Goal: Task Accomplishment & Management: Complete application form

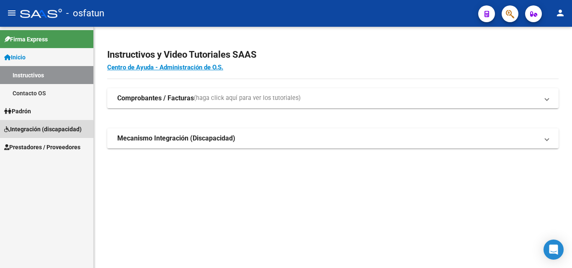
click at [33, 131] on span "Integración (discapacidad)" at bounding box center [42, 129] width 77 height 9
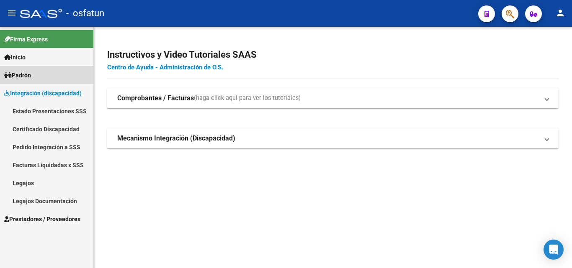
click at [31, 77] on span "Padrón" at bounding box center [17, 75] width 27 height 9
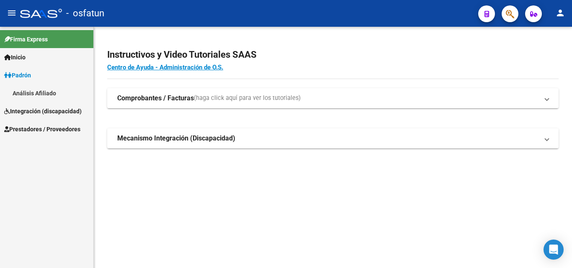
click at [38, 126] on span "Prestadores / Proveedores" at bounding box center [42, 129] width 76 height 9
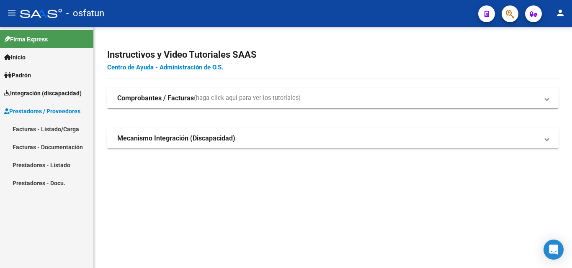
click at [39, 128] on link "Facturas - Listado/Carga" at bounding box center [46, 129] width 93 height 18
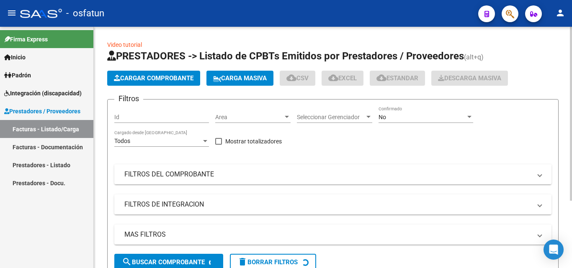
click at [165, 79] on span "Cargar Comprobante" at bounding box center [153, 78] width 79 height 8
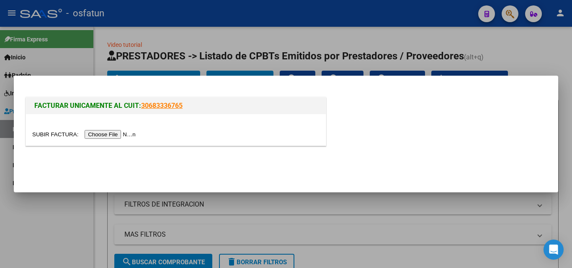
click at [124, 136] on input "file" at bounding box center [85, 134] width 106 height 9
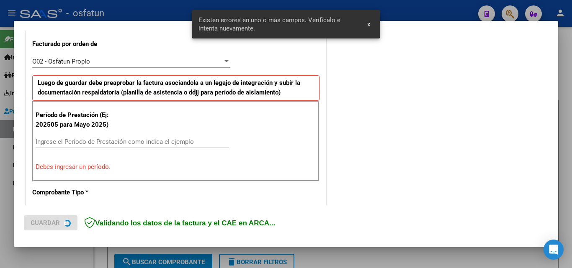
scroll to position [246, 0]
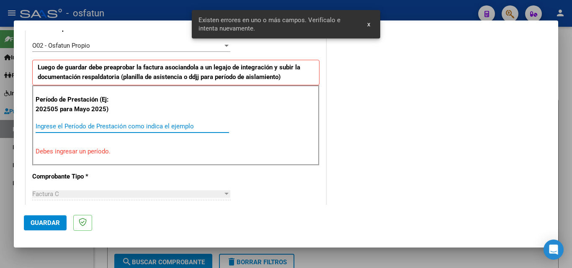
click at [101, 124] on input "Ingrese el Período de Prestación como indica el ejemplo" at bounding box center [132, 127] width 193 height 8
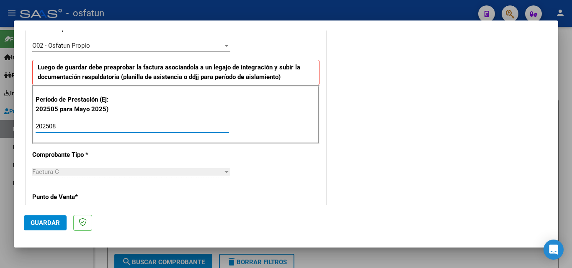
type input "202508"
click at [53, 223] on span "Guardar" at bounding box center [45, 223] width 29 height 8
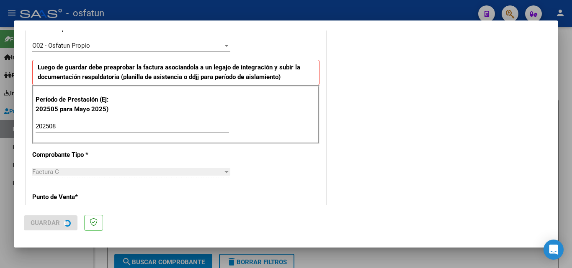
scroll to position [0, 0]
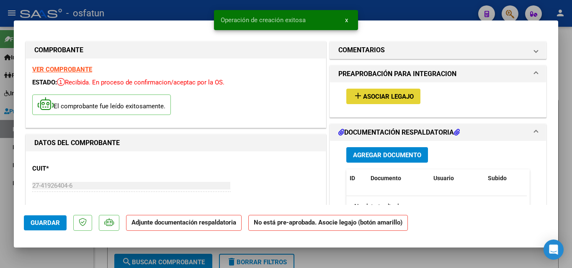
click at [363, 97] on span "Asociar Legajo" at bounding box center [388, 97] width 51 height 8
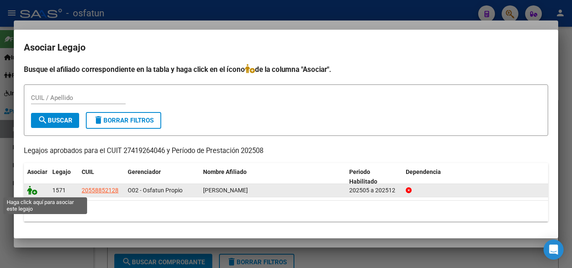
click at [34, 193] on icon at bounding box center [32, 190] width 10 height 9
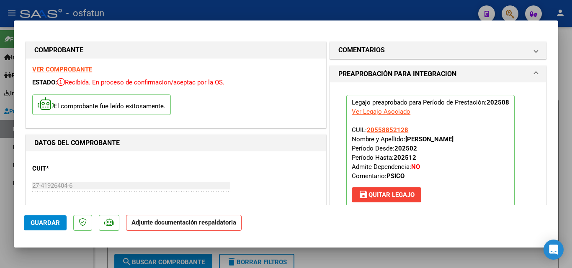
scroll to position [84, 0]
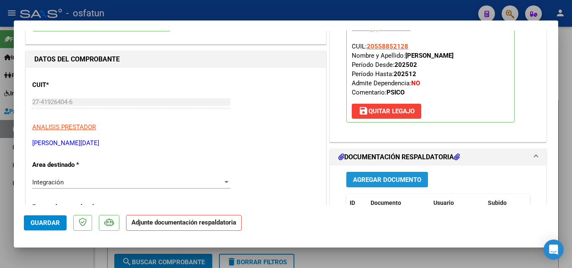
click at [364, 179] on span "Agregar Documento" at bounding box center [387, 180] width 68 height 8
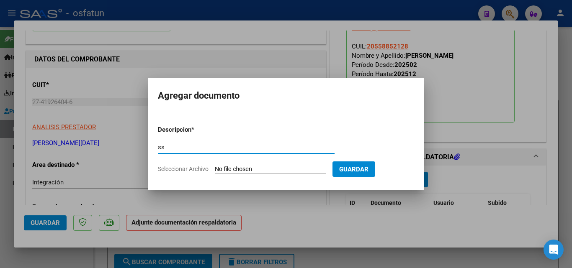
type input "s"
type input "asistencia psicologia"
click at [263, 170] on input "Seleccionar Archivo" at bounding box center [270, 170] width 111 height 8
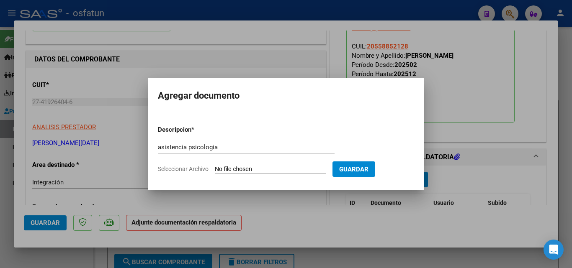
type input "C:\fakepath\asistencia [PERSON_NAME].pdf"
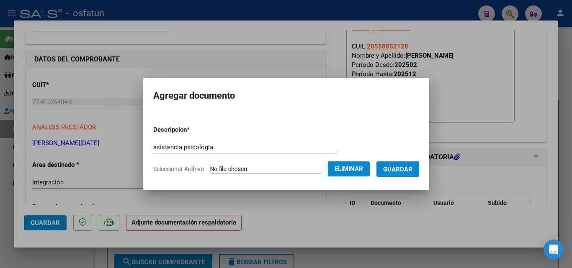
click at [404, 169] on span "Guardar" at bounding box center [397, 170] width 29 height 8
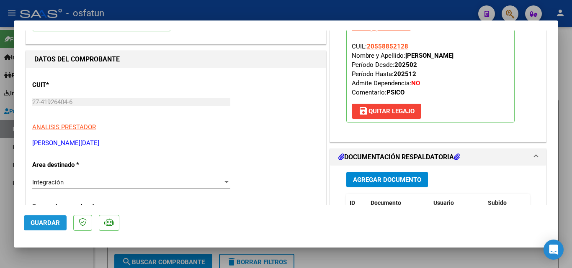
click at [44, 226] on span "Guardar" at bounding box center [45, 223] width 29 height 8
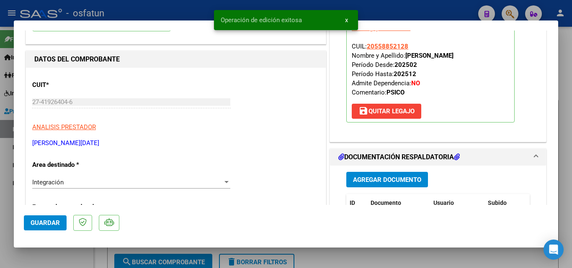
click at [571, 129] on div at bounding box center [286, 134] width 572 height 268
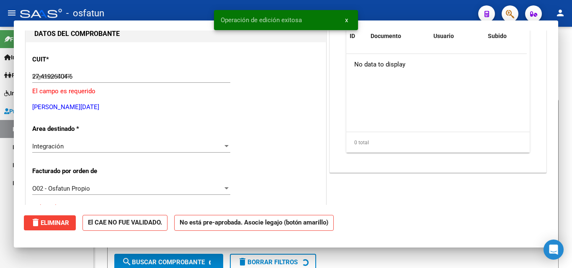
type input "$ 0,00"
